Goal: Transaction & Acquisition: Purchase product/service

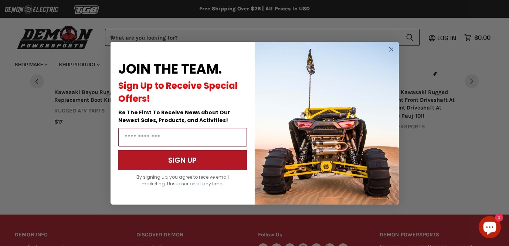
scroll to position [612, 0]
